Goal: Navigation & Orientation: Find specific page/section

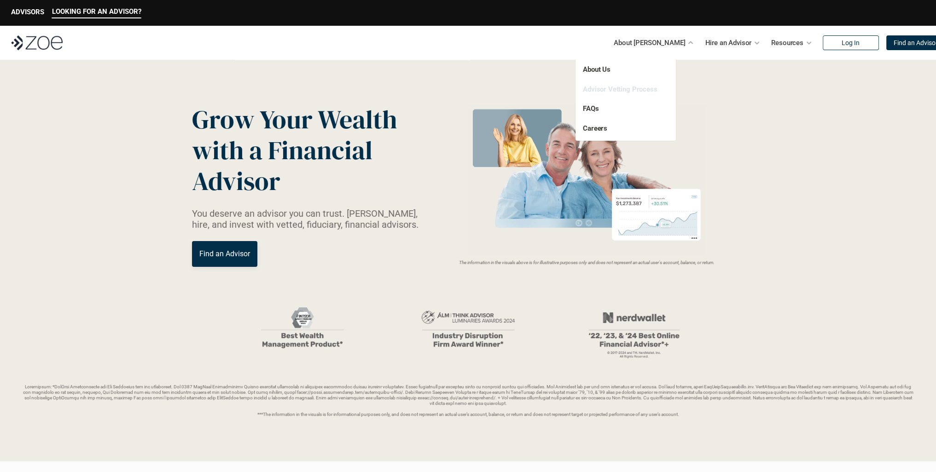
click at [642, 85] on link "Advisor Vetting Process" at bounding box center [620, 89] width 75 height 8
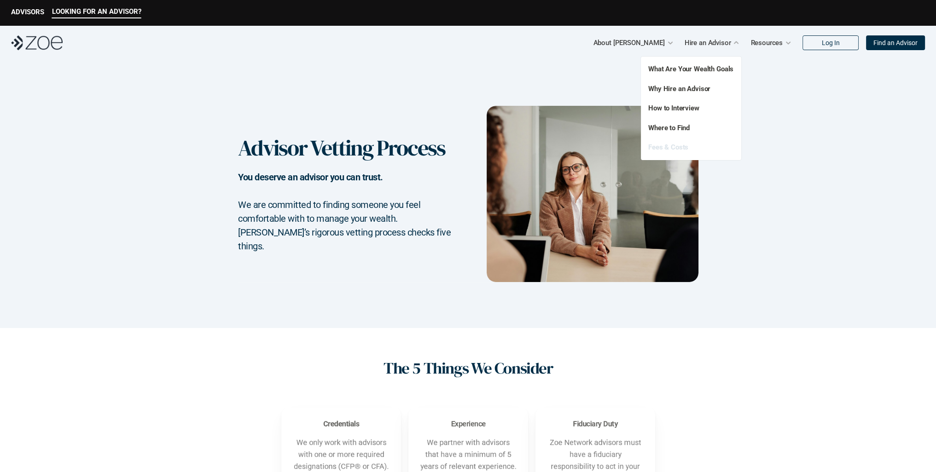
click at [682, 149] on link "Fees & Costs" at bounding box center [668, 147] width 40 height 8
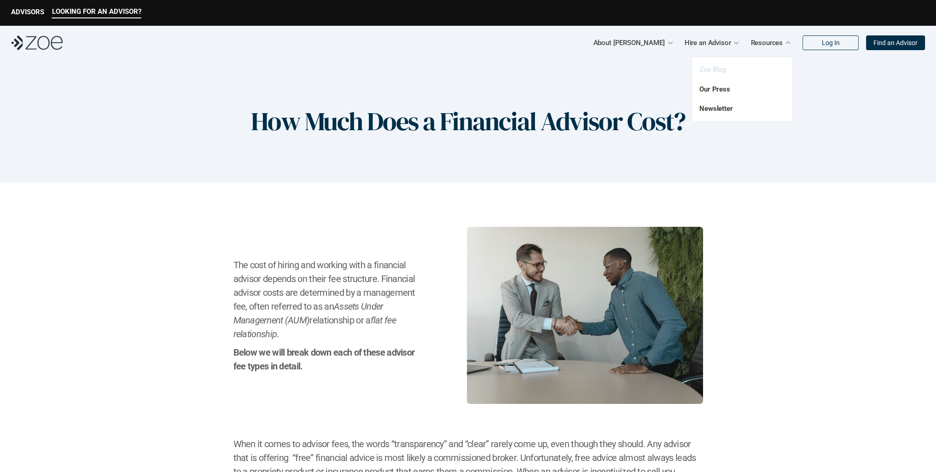
click at [718, 73] on link "Zoe Blog" at bounding box center [712, 69] width 27 height 8
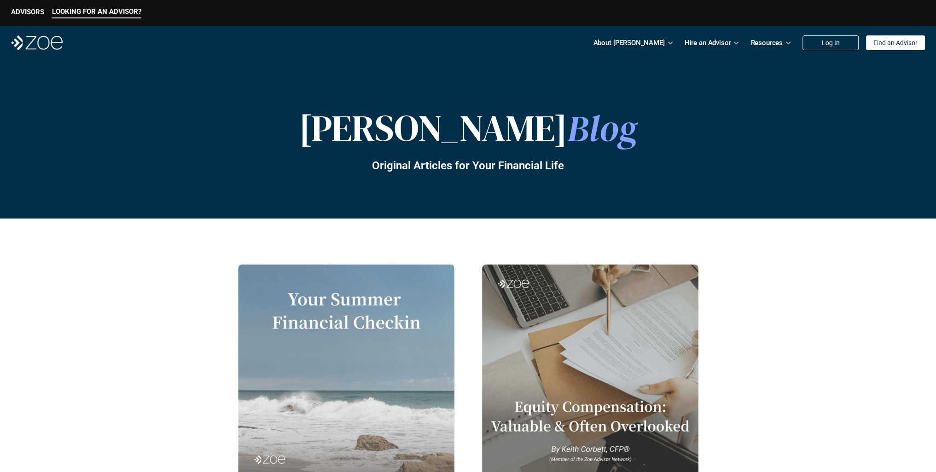
click at [88, 12] on p "LOOKING FOR AN ADVISOR?" at bounding box center [96, 11] width 89 height 8
click at [94, 15] on p "LOOKING FOR AN ADVISOR?" at bounding box center [96, 11] width 89 height 8
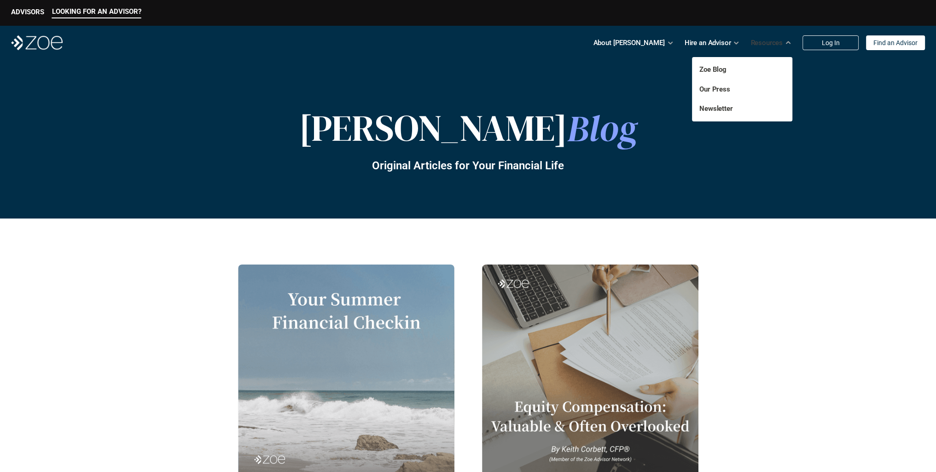
click at [754, 45] on p "Resources" at bounding box center [766, 43] width 32 height 14
click at [729, 86] on p "Our Press" at bounding box center [736, 89] width 74 height 11
click at [723, 91] on link "Our Press" at bounding box center [714, 89] width 31 height 8
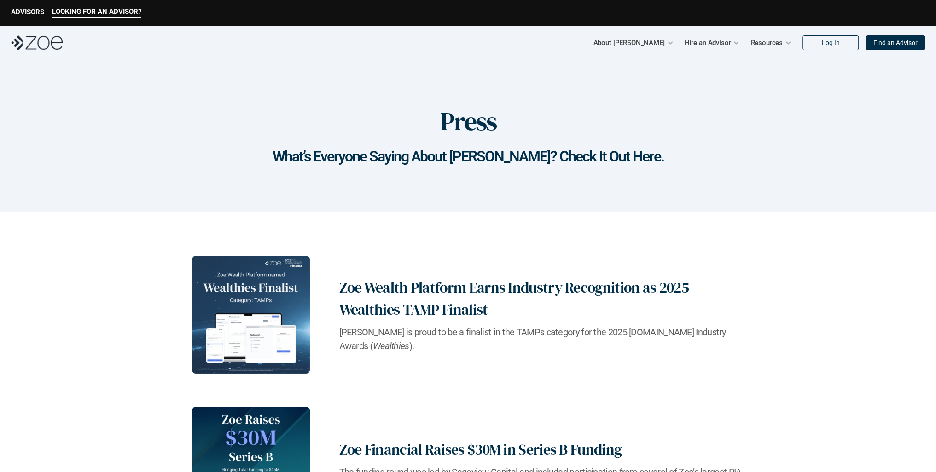
click at [892, 38] on link "Find an Advisor" at bounding box center [895, 42] width 59 height 15
